Goal: Task Accomplishment & Management: Manage account settings

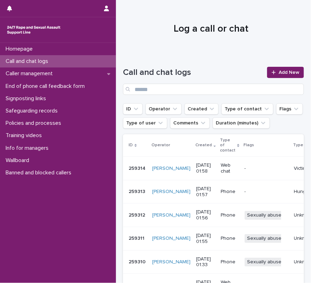
scroll to position [128, 0]
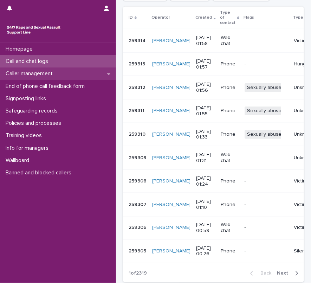
click at [43, 70] on p "Caller management" at bounding box center [30, 73] width 55 height 7
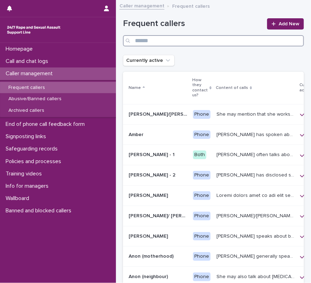
click at [137, 44] on input "Search" at bounding box center [213, 40] width 181 height 11
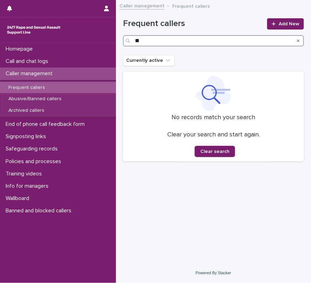
type input "*"
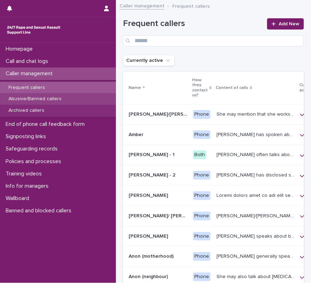
click at [63, 98] on p "Abusive/Banned callers" at bounding box center [35, 99] width 64 height 6
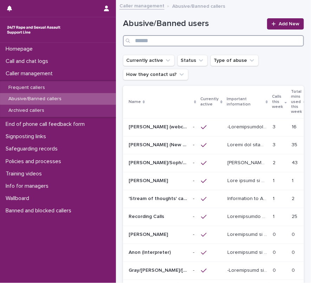
click at [148, 41] on input "Search" at bounding box center [213, 40] width 181 height 11
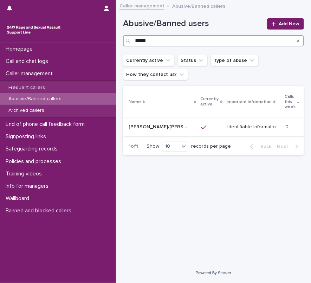
type input "*****"
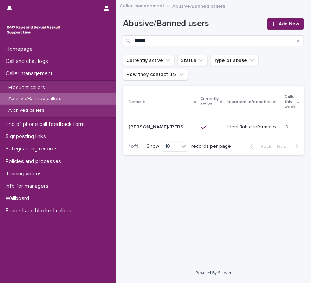
click at [238, 129] on p "Identifiable Information Gives the names [PERSON_NAME], [PERSON_NAME], [PERSON_…" at bounding box center [254, 126] width 54 height 7
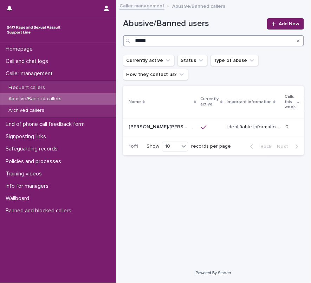
click at [192, 43] on input "*****" at bounding box center [213, 40] width 181 height 11
type input "*"
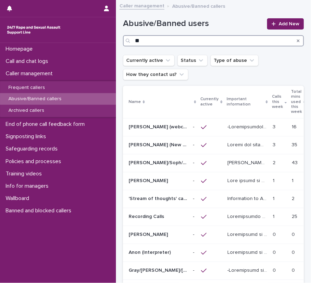
type input "*"
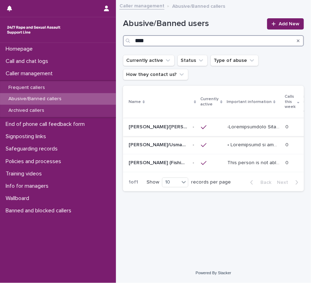
type input "****"
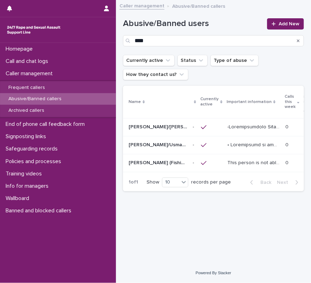
click at [262, 126] on p at bounding box center [254, 126] width 54 height 7
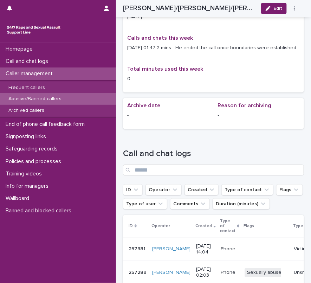
scroll to position [766, 0]
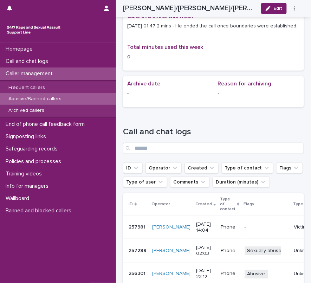
click at [294, 223] on div "Victim/survivor" at bounding box center [310, 226] width 32 height 7
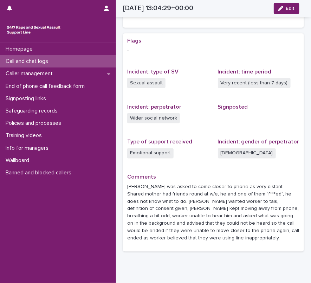
scroll to position [252, 0]
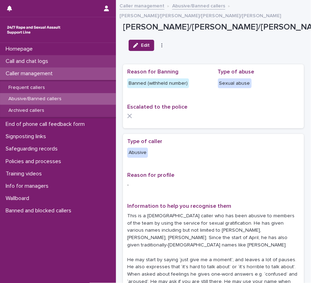
click at [14, 60] on p "Call and chat logs" at bounding box center [28, 61] width 51 height 7
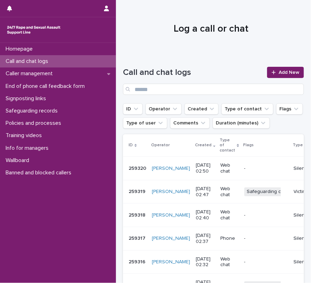
click at [294, 189] on p "Victim/survivor" at bounding box center [310, 192] width 32 height 6
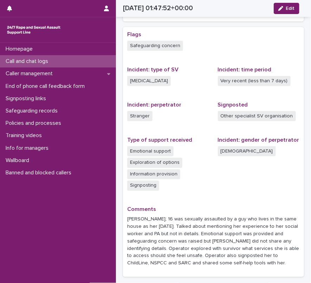
scroll to position [223, 0]
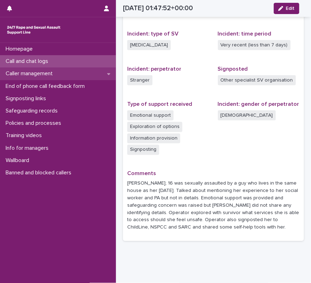
click at [35, 75] on p "Caller management" at bounding box center [30, 73] width 55 height 7
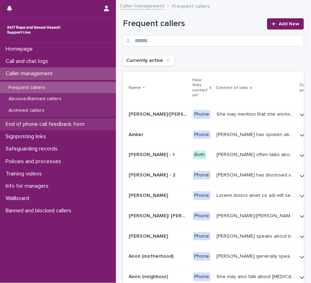
click at [29, 122] on p "End of phone call feedback form" at bounding box center [46, 124] width 87 height 7
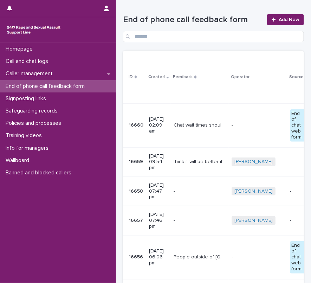
click at [192, 126] on p "Chat wait times should display, or have an in queue system to help people in ne…" at bounding box center [201, 124] width 54 height 7
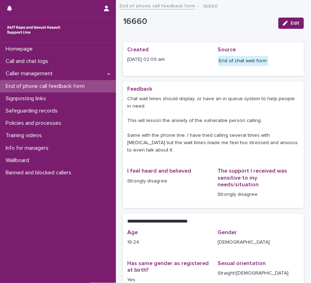
scroll to position [96, 0]
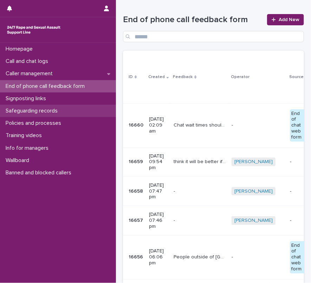
click at [30, 111] on p "Safeguarding records" at bounding box center [33, 110] width 60 height 7
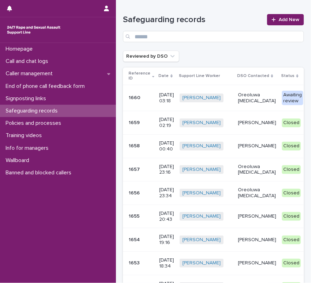
click at [254, 99] on p "Oreoluwa [MEDICAL_DATA]" at bounding box center [257, 98] width 38 height 12
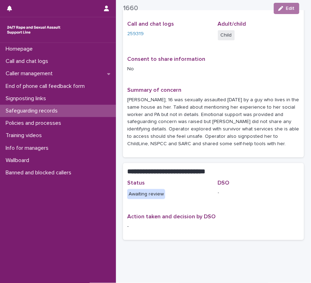
scroll to position [122, 0]
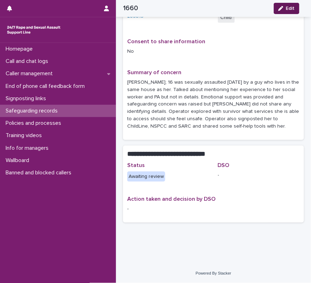
click at [293, 4] on button "Edit" at bounding box center [287, 8] width 26 height 11
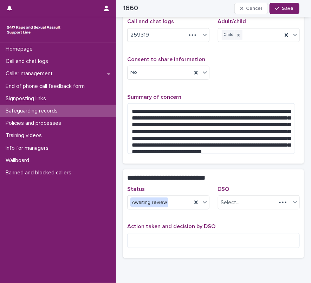
scroll to position [109, 0]
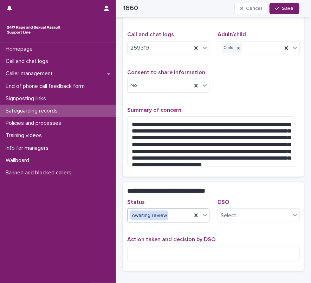
click at [202, 211] on icon at bounding box center [204, 214] width 7 height 7
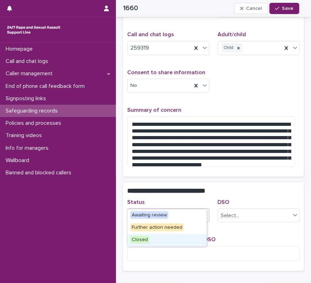
click at [140, 242] on span "Closed" at bounding box center [139, 240] width 19 height 8
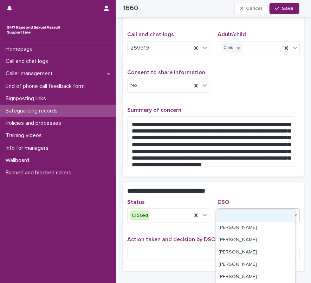
click at [235, 210] on div "Select..." at bounding box center [254, 216] width 73 height 12
type input "**"
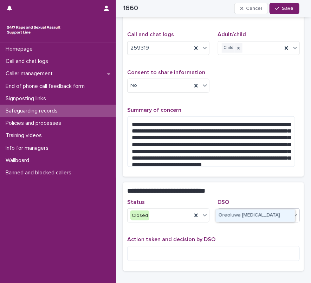
click at [235, 215] on div "Oreoluwa [MEDICAL_DATA]" at bounding box center [255, 215] width 79 height 12
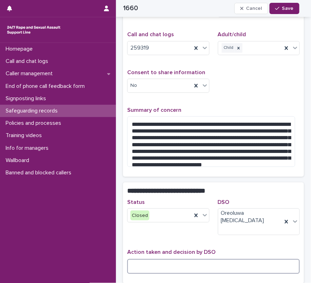
click at [203, 259] on textarea at bounding box center [213, 266] width 172 height 15
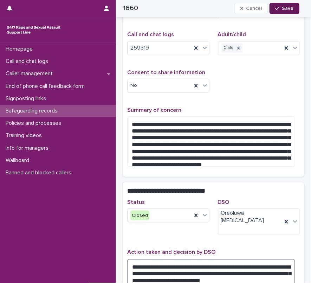
type textarea "**********"
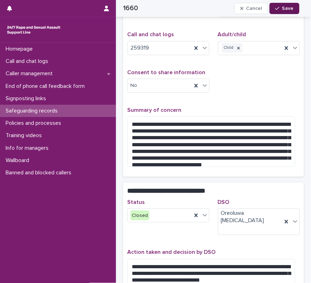
click at [289, 7] on span "Save" at bounding box center [288, 8] width 12 height 5
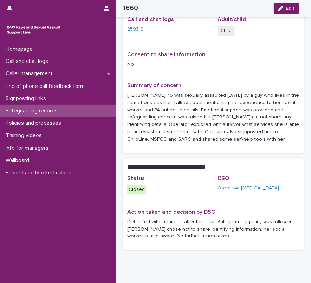
scroll to position [98, 0]
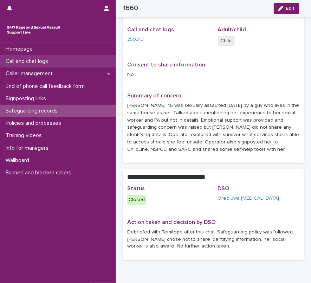
click at [39, 63] on p "Call and chat logs" at bounding box center [28, 61] width 51 height 7
